Goal: Task Accomplishment & Management: Manage account settings

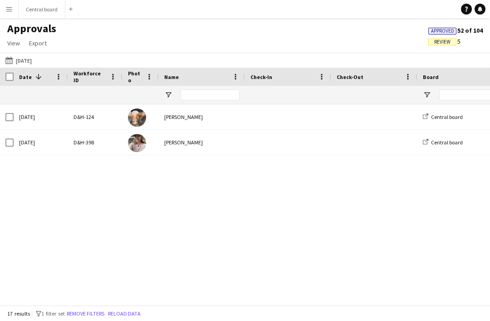
type input "*****"
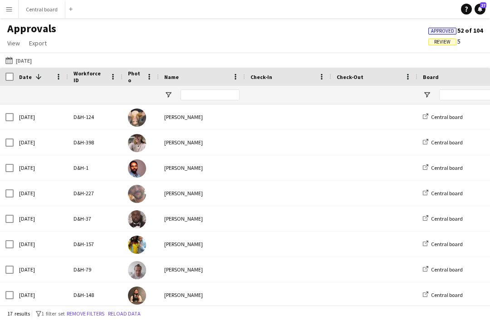
click at [43, 13] on button "Central board Close" at bounding box center [42, 9] width 47 height 18
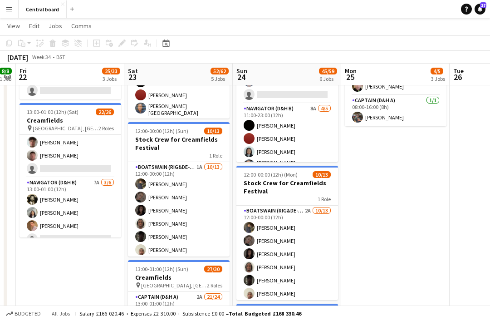
scroll to position [236, 0]
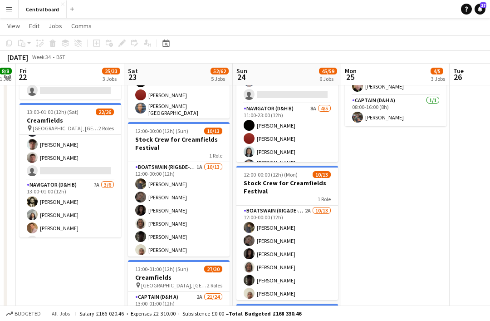
click at [75, 173] on app-card-role "Captain (D&H A) 12I 3A 19/20 13:00-01:00 (12h) Scott Cooper Hayley Ekwubiri Har…" at bounding box center [71, 39] width 102 height 281
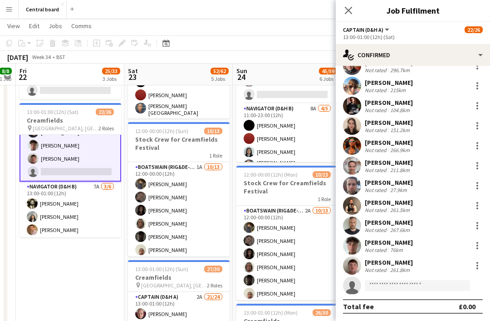
scroll to position [195, 0]
click at [396, 289] on input at bounding box center [417, 285] width 105 height 11
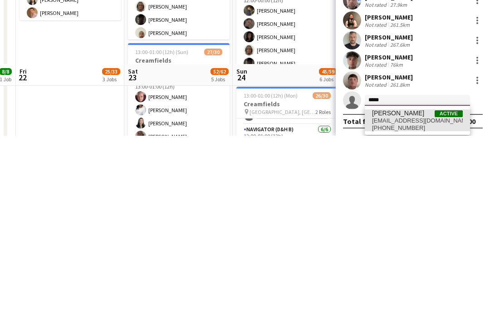
type input "*****"
click at [407, 310] on span "+447886746432" at bounding box center [417, 313] width 91 height 7
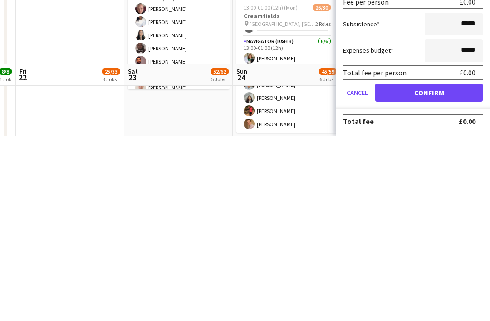
scroll to position [403, 0]
click at [407, 269] on button "Confirm" at bounding box center [430, 278] width 108 height 18
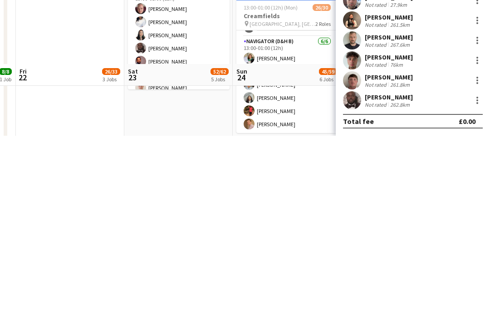
scroll to position [195, 0]
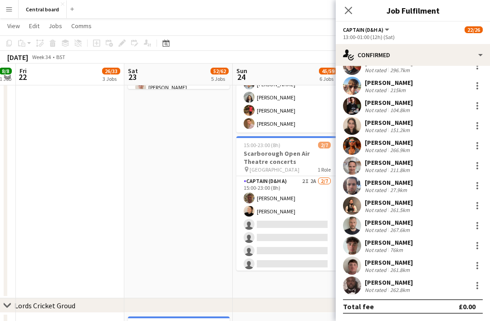
click at [346, 14] on icon "Close pop-in" at bounding box center [348, 10] width 7 height 7
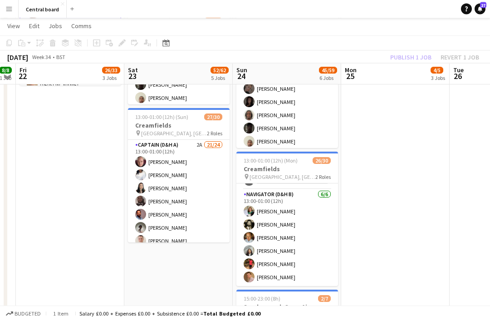
scroll to position [535, 0]
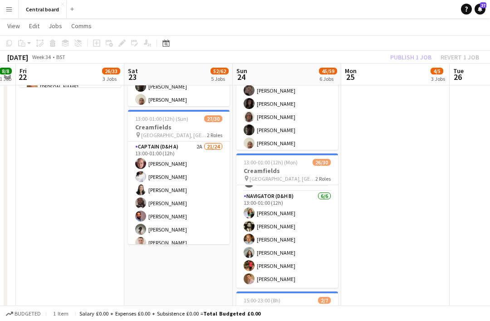
click at [404, 125] on app-date-cell "07:30-13:00 (5h30m) 2/2 Creamfields container Bar 1 Role Navigator (D&H B) [DAT…" at bounding box center [396, 93] width 109 height 721
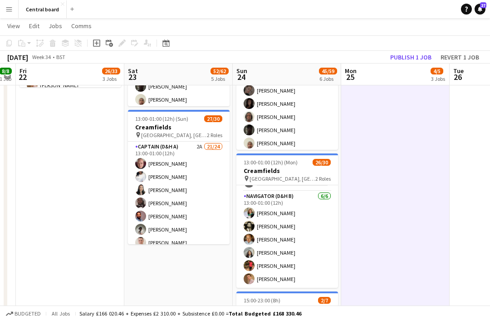
click at [410, 56] on button "Publish 1 job" at bounding box center [411, 57] width 49 height 12
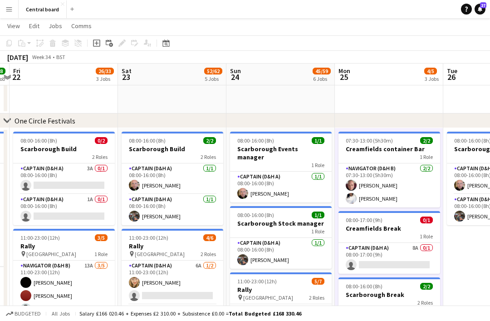
scroll to position [140, 0]
click at [7, 12] on app-icon "Menu" at bounding box center [8, 8] width 7 height 7
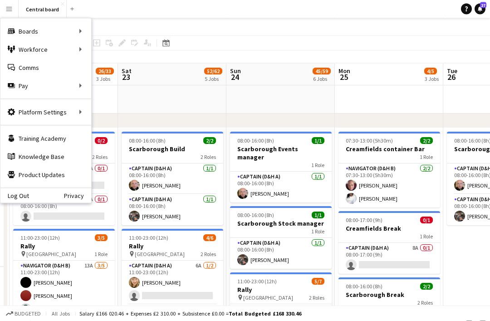
scroll to position [140, 0]
click at [142, 91] on link "Approvals" at bounding box center [137, 86] width 91 height 18
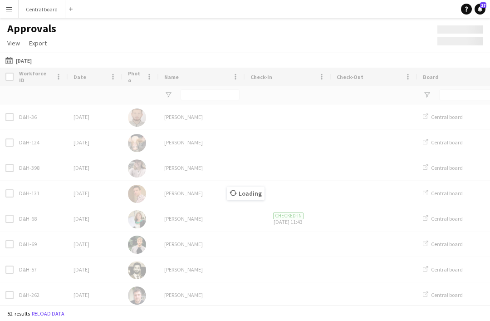
scroll to position [29, 0]
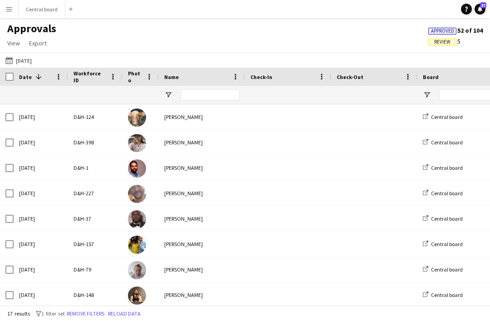
click at [19, 55] on button "08-08-2025 08-08-2025" at bounding box center [19, 60] width 30 height 11
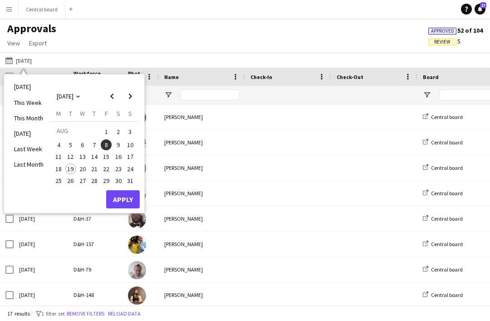
click at [116, 87] on span "Previous month" at bounding box center [112, 96] width 18 height 18
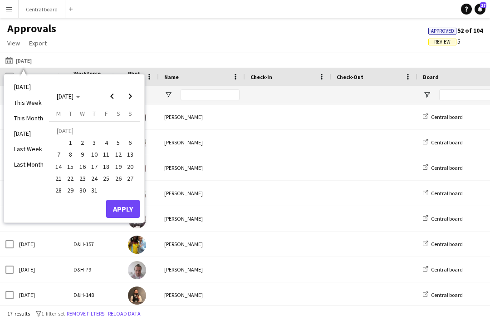
click at [95, 185] on span "31" at bounding box center [94, 190] width 11 height 11
click at [134, 87] on span "Next month" at bounding box center [130, 96] width 18 height 18
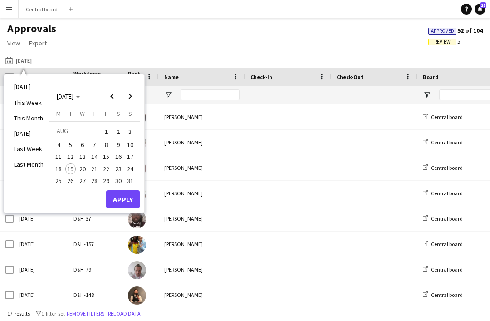
click at [136, 125] on button "3" at bounding box center [130, 132] width 12 height 14
click at [123, 190] on button "Apply" at bounding box center [123, 199] width 34 height 18
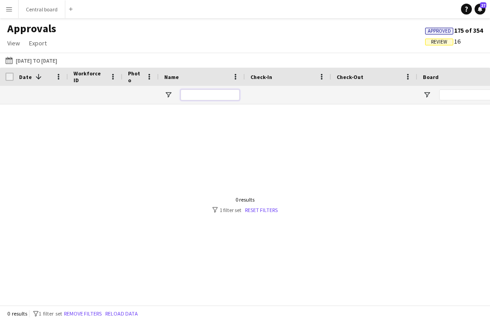
click at [209, 89] on input "Name Filter Input" at bounding box center [210, 94] width 59 height 11
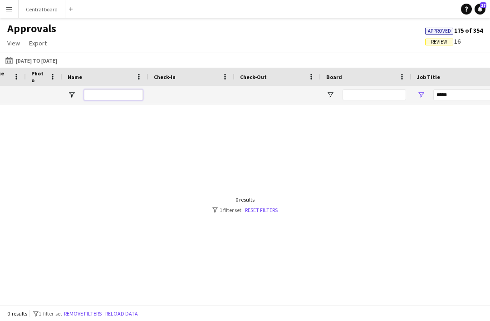
scroll to position [0, 0]
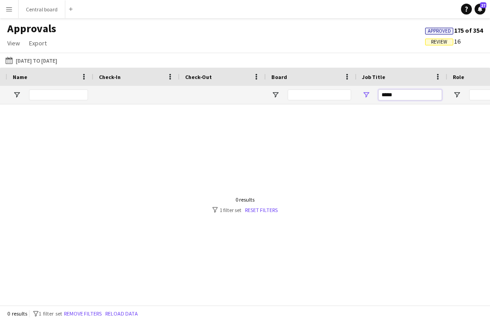
click at [410, 89] on input "*****" at bounding box center [411, 94] width 64 height 11
type input "*"
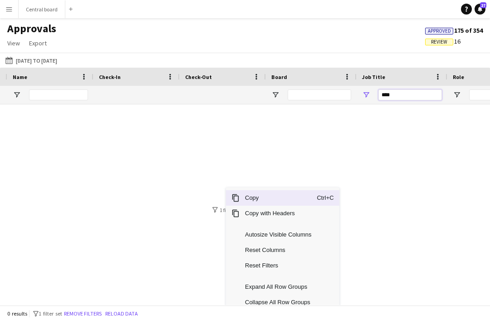
click at [402, 89] on input "****" at bounding box center [411, 94] width 64 height 11
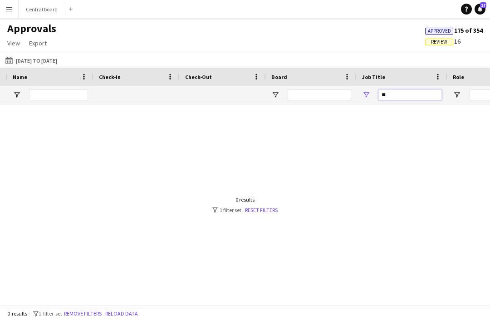
type input "*"
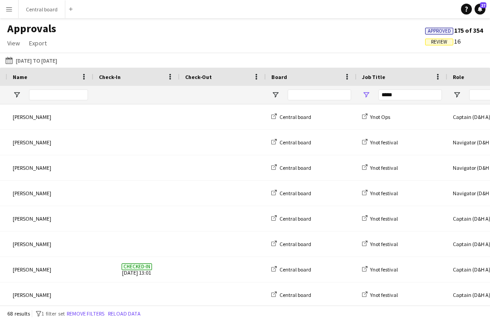
type input "****"
click at [37, 45] on span "Export" at bounding box center [38, 43] width 18 height 8
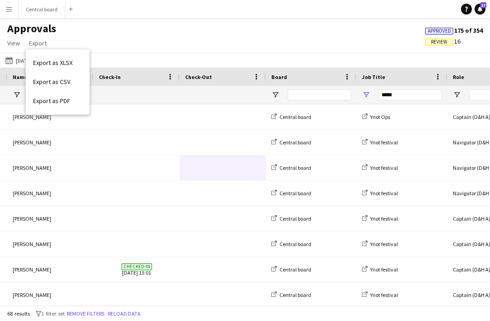
click at [69, 60] on span "Export as XLSX" at bounding box center [53, 63] width 40 height 8
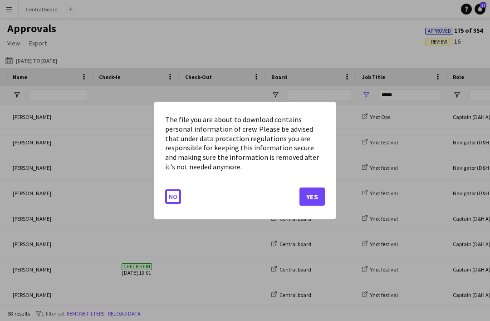
click at [320, 189] on button "Yes" at bounding box center [312, 197] width 25 height 18
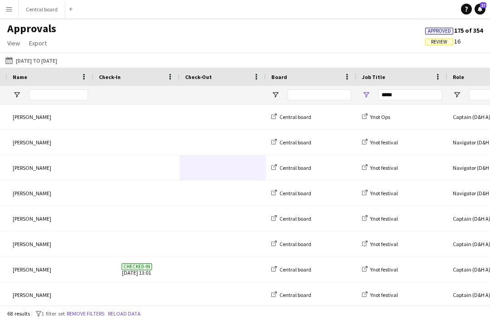
click at [39, 43] on span "Export" at bounding box center [38, 43] width 18 height 8
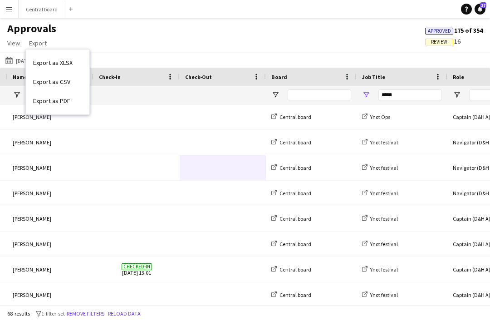
click at [75, 63] on link "Export as XLSX" at bounding box center [58, 62] width 64 height 19
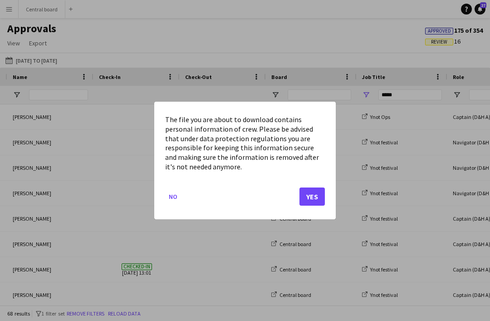
click at [312, 195] on button "Yes" at bounding box center [312, 197] width 25 height 18
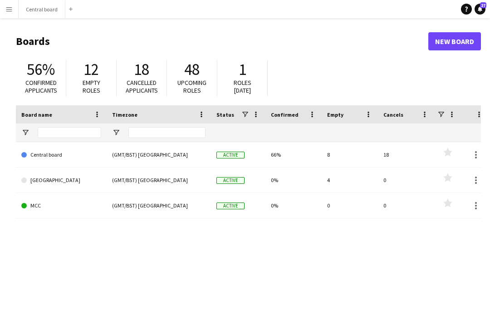
click at [46, 12] on button "Central board Close" at bounding box center [42, 9] width 47 height 18
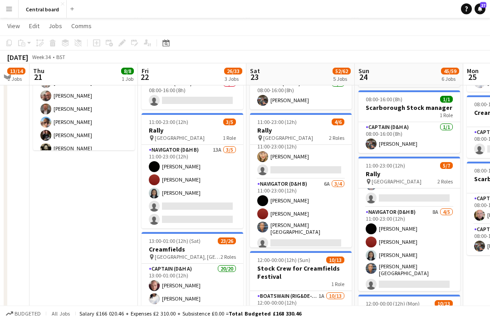
scroll to position [25, 0]
click at [417, 262] on app-card-role "Navigator (D&H B) 8A [DATE] 11:00-23:00 (12h) [PERSON_NAME] [PERSON_NAME] [PERS…" at bounding box center [410, 251] width 102 height 86
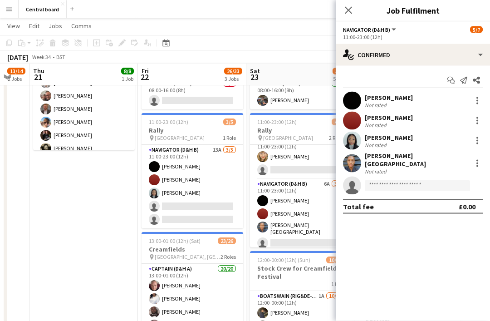
scroll to position [189, 0]
click at [478, 160] on div at bounding box center [478, 161] width 2 height 2
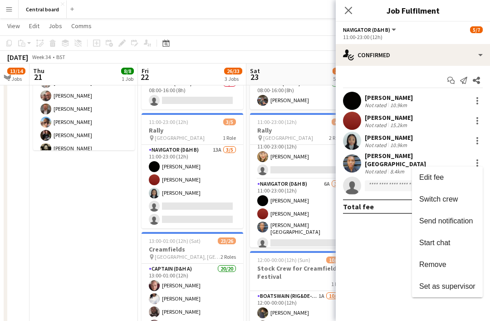
click at [436, 264] on span "Remove" at bounding box center [433, 265] width 27 height 8
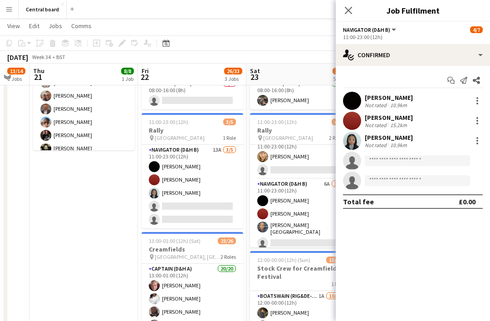
click at [349, 12] on icon "Close pop-in" at bounding box center [348, 10] width 7 height 7
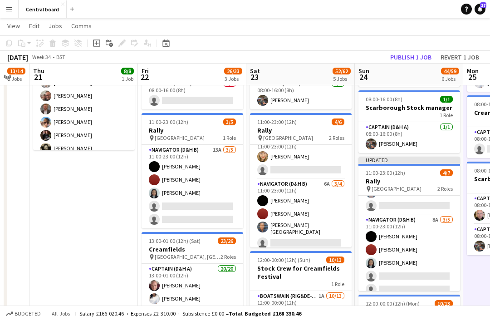
click at [412, 55] on button "Publish 1 job" at bounding box center [411, 57] width 49 height 12
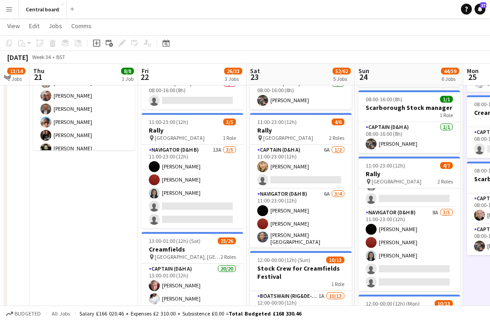
scroll to position [0, 0]
click at [308, 182] on app-card-role "Captain (D&H A) 6A [DATE] 11:00-23:00 (12h) [PERSON_NAME] single-neutral-actions" at bounding box center [301, 167] width 102 height 44
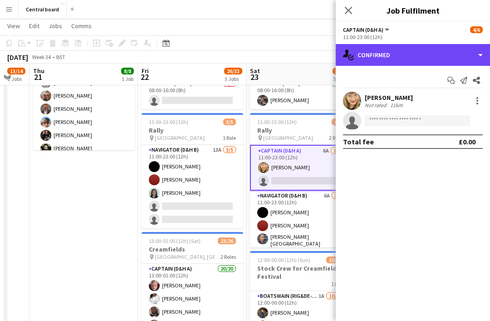
click at [484, 53] on div "single-neutral-actions-check-2 Confirmed" at bounding box center [413, 55] width 154 height 22
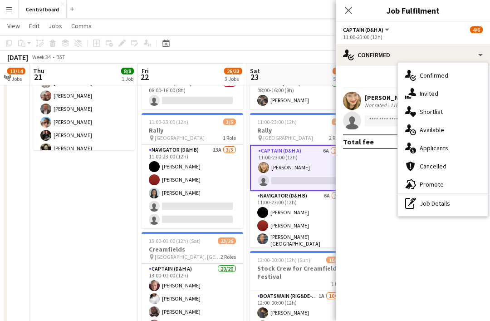
click at [446, 149] on div "single-neutral-actions-information Applicants" at bounding box center [443, 148] width 90 height 18
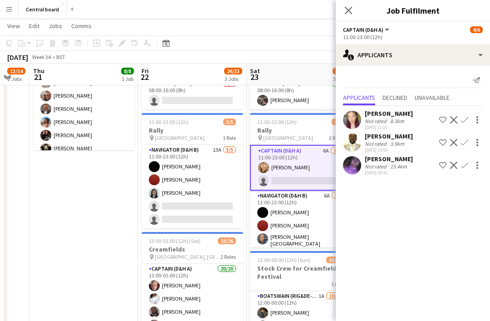
click at [468, 142] on app-icon "Confirm" at bounding box center [464, 142] width 7 height 7
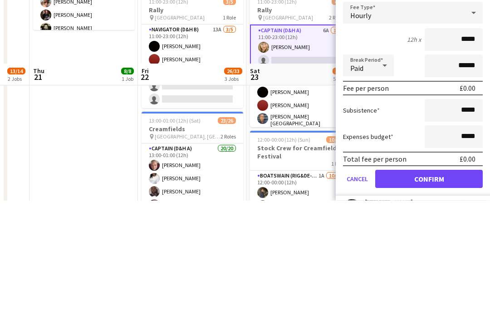
scroll to position [310, 0]
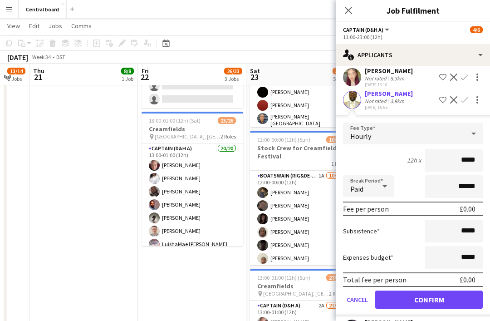
click at [434, 304] on button "Confirm" at bounding box center [430, 300] width 108 height 18
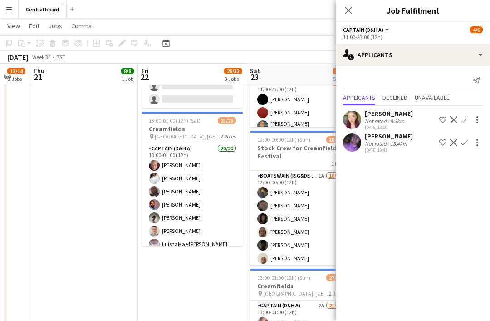
scroll to position [0, 0]
click at [352, 10] on icon "Close pop-in" at bounding box center [348, 10] width 7 height 7
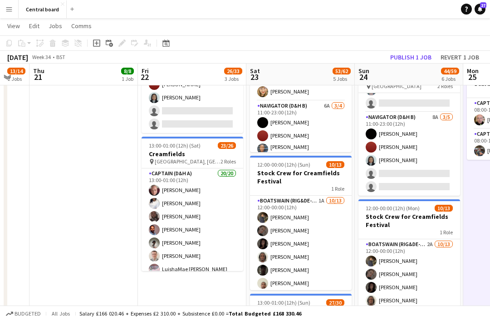
click at [416, 54] on button "Publish 1 job" at bounding box center [411, 57] width 49 height 12
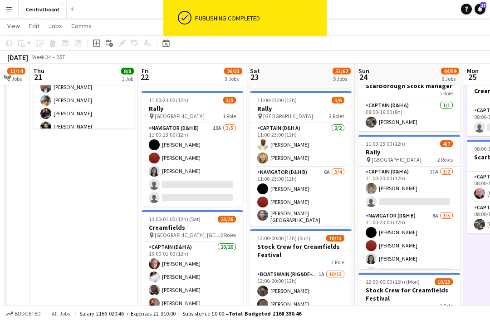
scroll to position [0, 0]
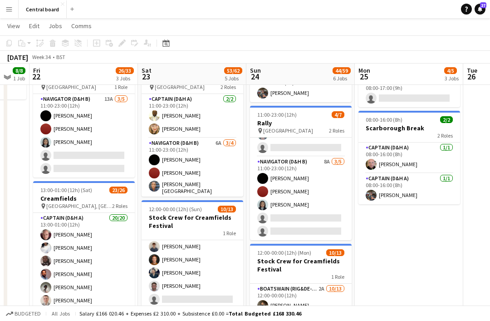
scroll to position [240, 0]
